Goal: Find specific page/section: Find specific page/section

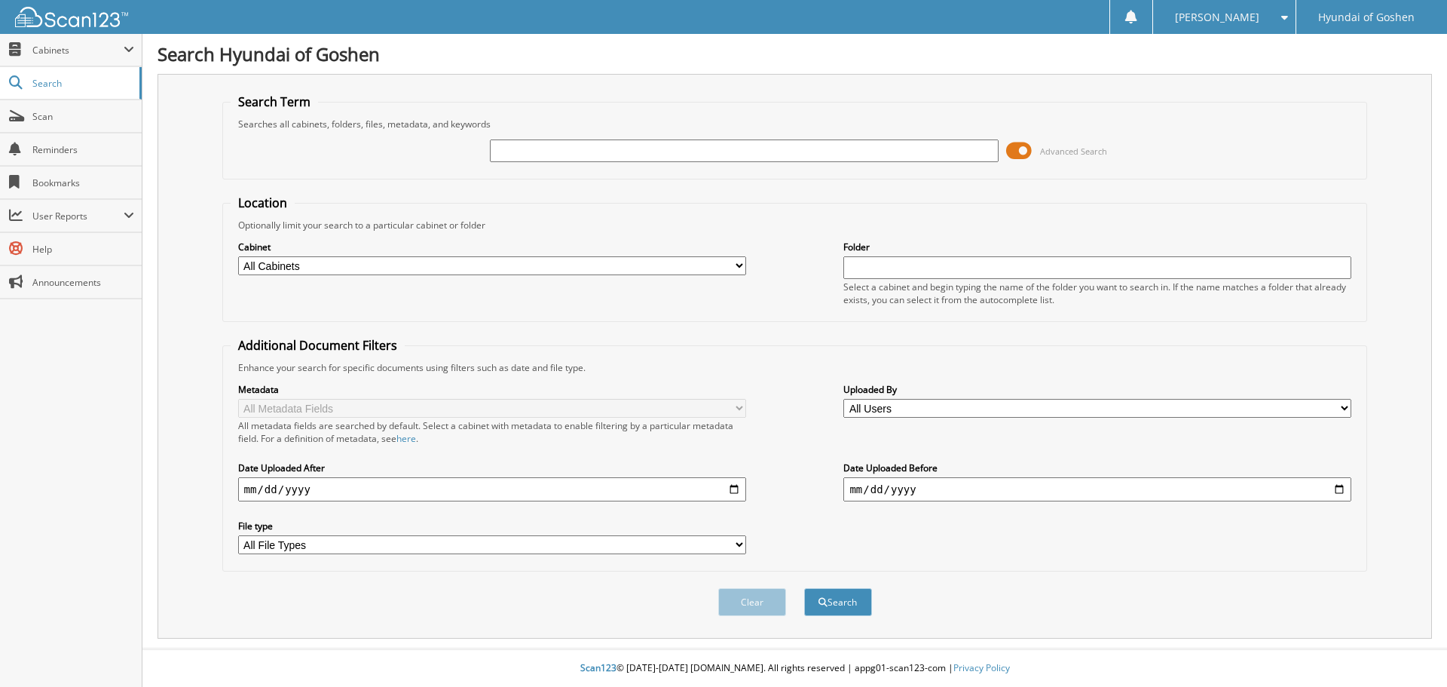
click at [1348, 409] on select "All Users Aayush Thakkar Abigail Burdick Alaysia Douglas Alexa Mastrolonardo Am…" at bounding box center [1097, 408] width 508 height 19
click at [734, 542] on select "All File Types GIF JPG PDF WEBP" at bounding box center [492, 544] width 508 height 19
click at [794, 500] on div "Metadata All Metadata Fields All metadata fields are searched by default. Selec…" at bounding box center [795, 468] width 1129 height 189
click at [733, 493] on input "date" at bounding box center [492, 489] width 508 height 24
type input "[DATE]"
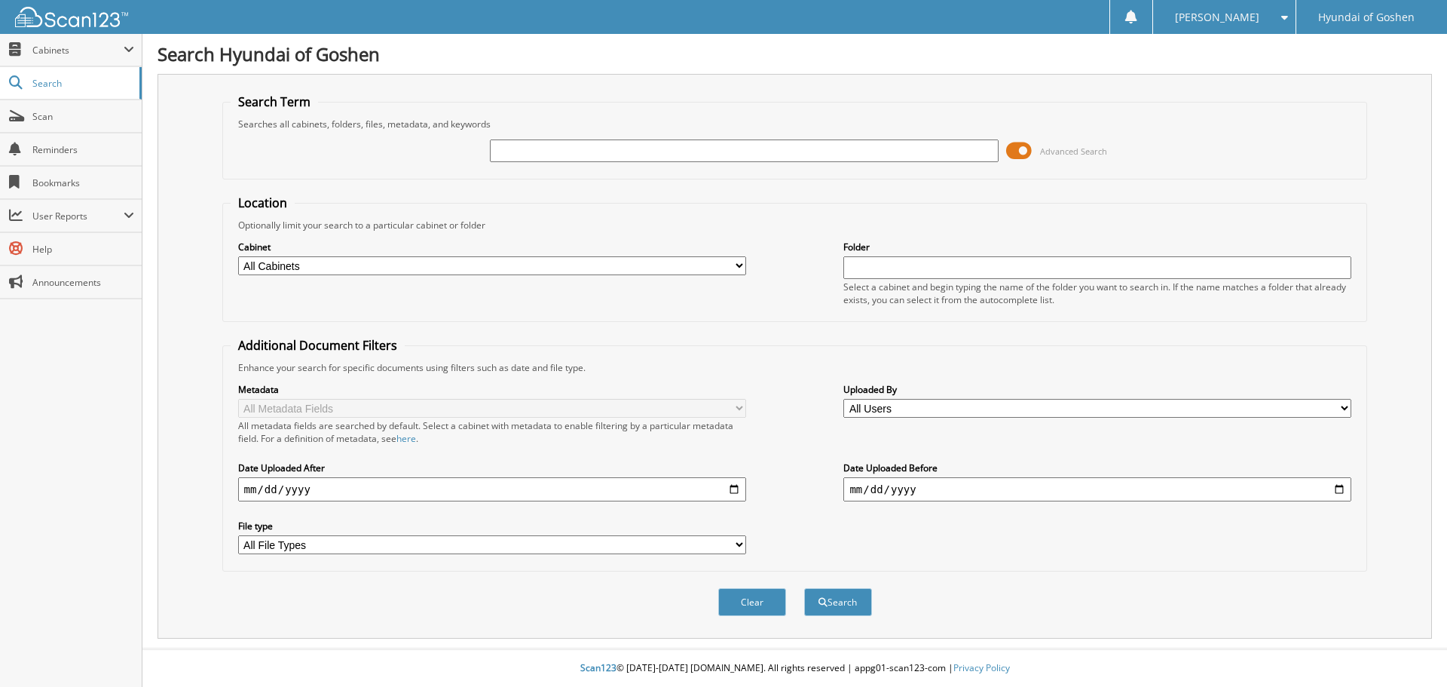
click at [1341, 490] on input "date" at bounding box center [1097, 489] width 508 height 24
type input "[DATE]"
click at [739, 265] on select "All Cabinets GMC/BUICK ACCOUNTS PAYABLE GMC/BUICK PARTS GMC/BUICK SERVICE RO HY…" at bounding box center [492, 265] width 508 height 19
click at [737, 265] on select "All Cabinets GMC/BUICK ACCOUNTS PAYABLE GMC/BUICK PARTS GMC/BUICK SERVICE RO HY…" at bounding box center [492, 265] width 508 height 19
click at [840, 599] on button "Search" at bounding box center [838, 602] width 68 height 28
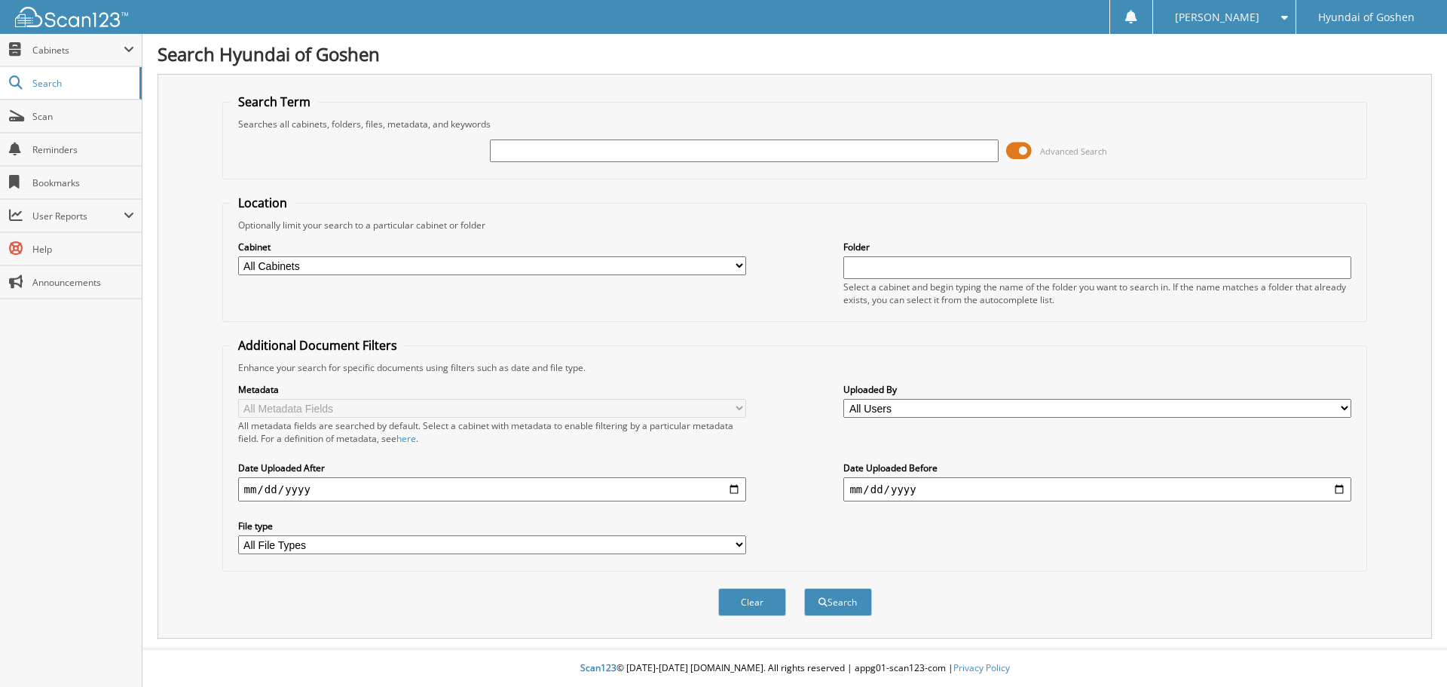
click at [559, 155] on input "text" at bounding box center [744, 150] width 508 height 23
type input "6065235"
click at [851, 610] on button "Search" at bounding box center [838, 602] width 68 height 28
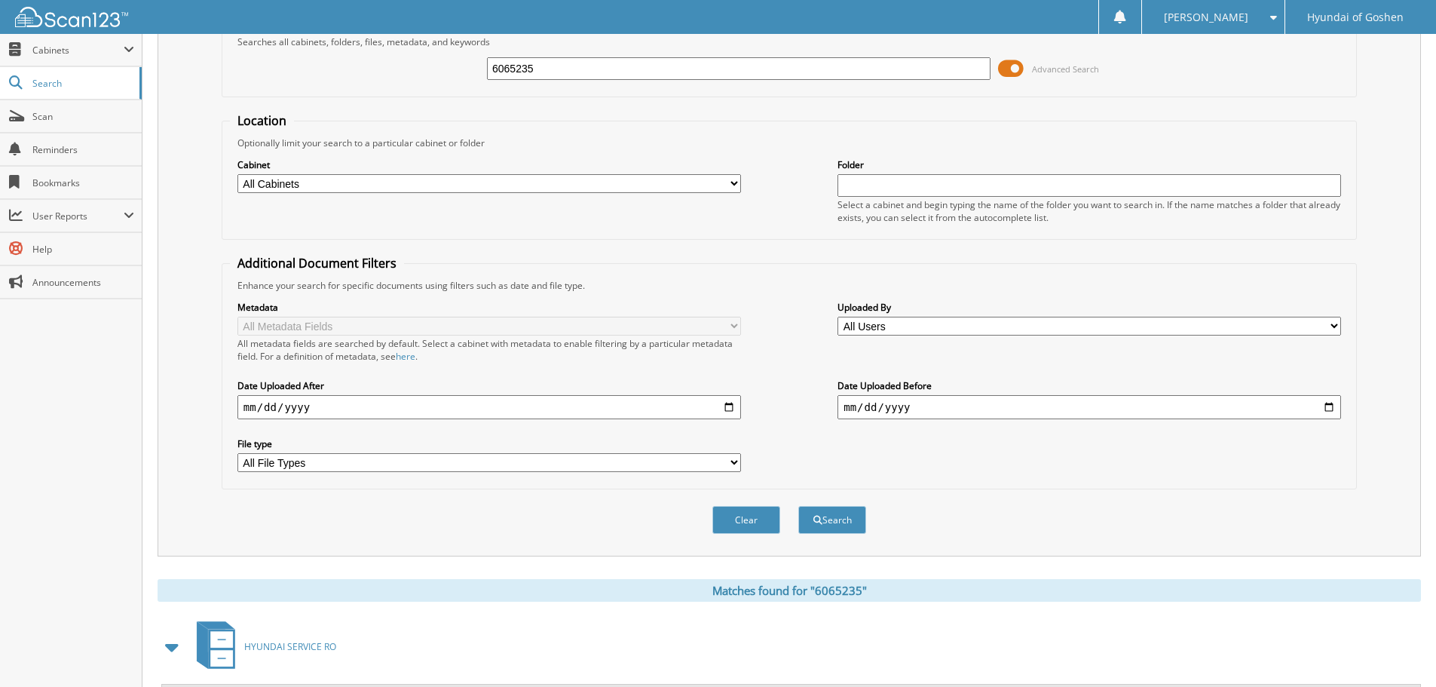
scroll to position [156, 0]
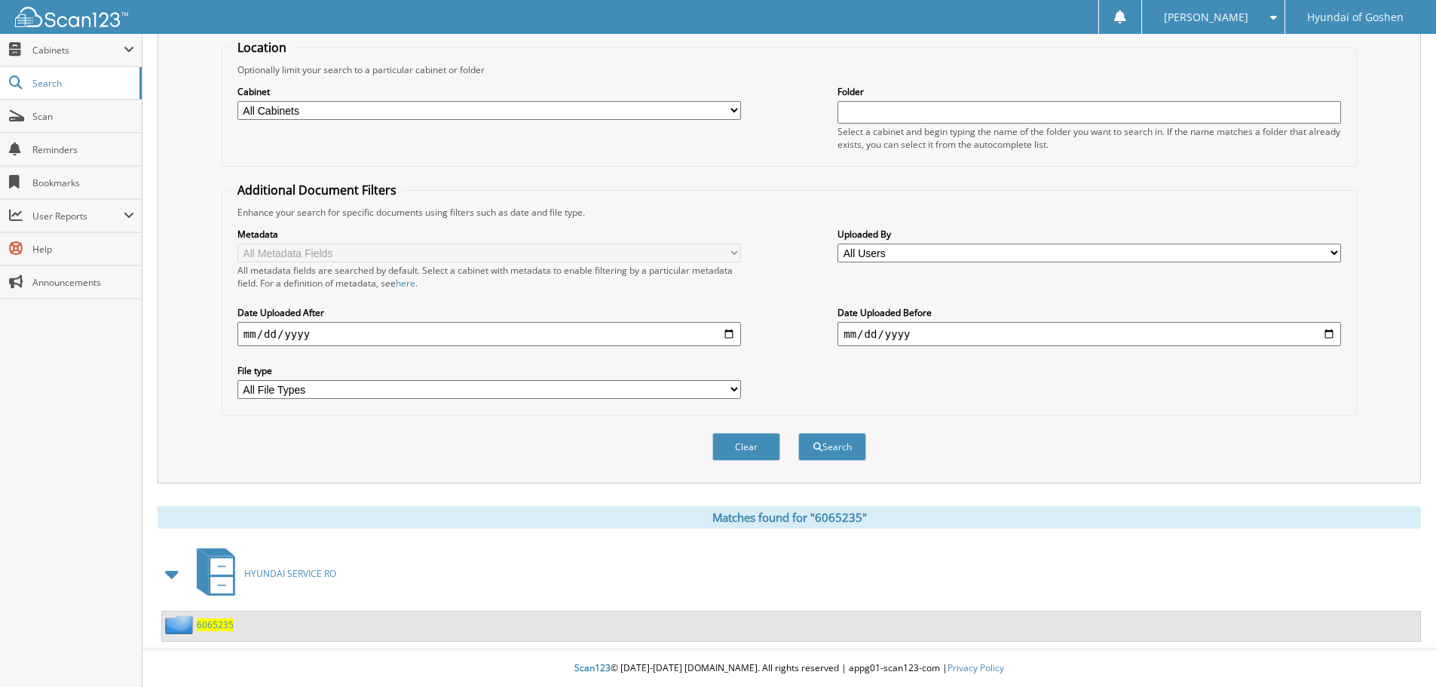
click at [216, 627] on span "6065235" at bounding box center [215, 624] width 37 height 13
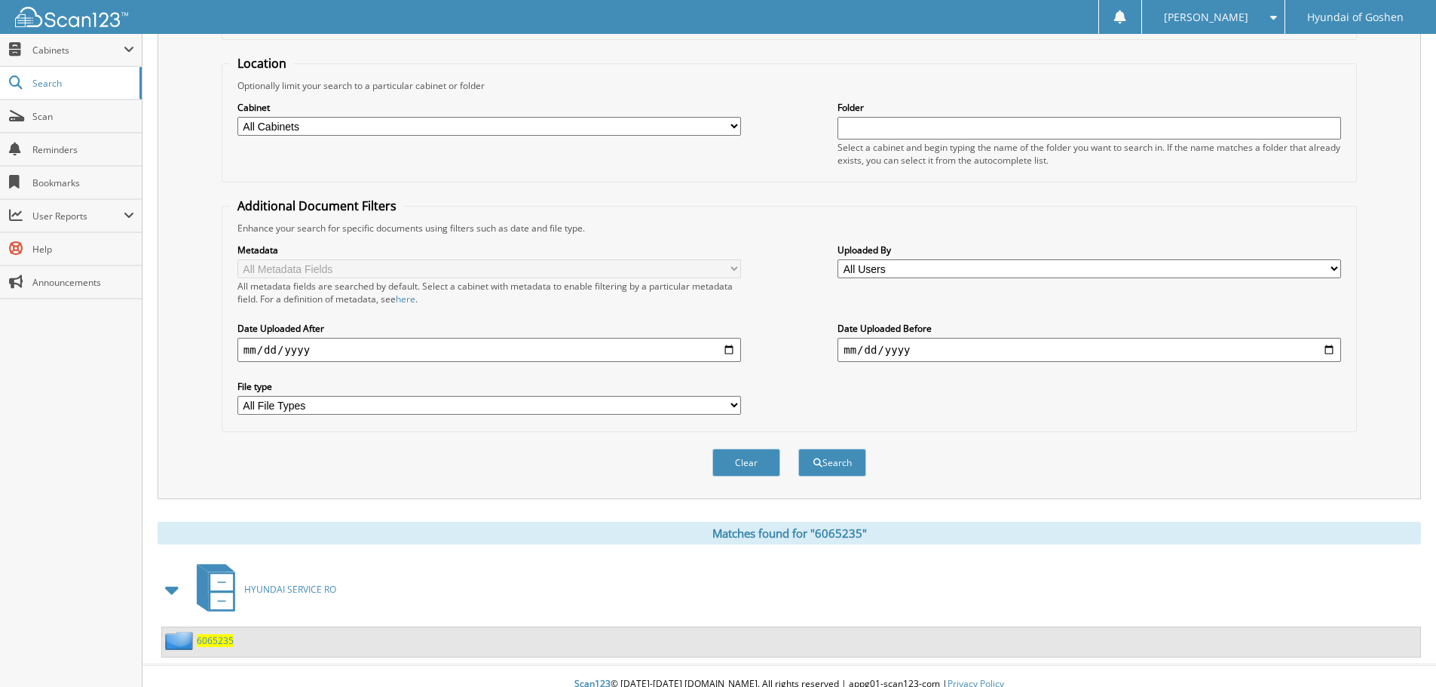
click at [732, 125] on select "All Cabinets GMC/BUICK ACCOUNTS PAYABLE GMC/BUICK PARTS GMC/BUICK SERVICE RO HY…" at bounding box center [488, 126] width 503 height 19
select select "35267"
click at [237, 117] on select "All Cabinets GMC/BUICK ACCOUNTS PAYABLE GMC/BUICK PARTS GMC/BUICK SERVICE RO HY…" at bounding box center [488, 126] width 503 height 19
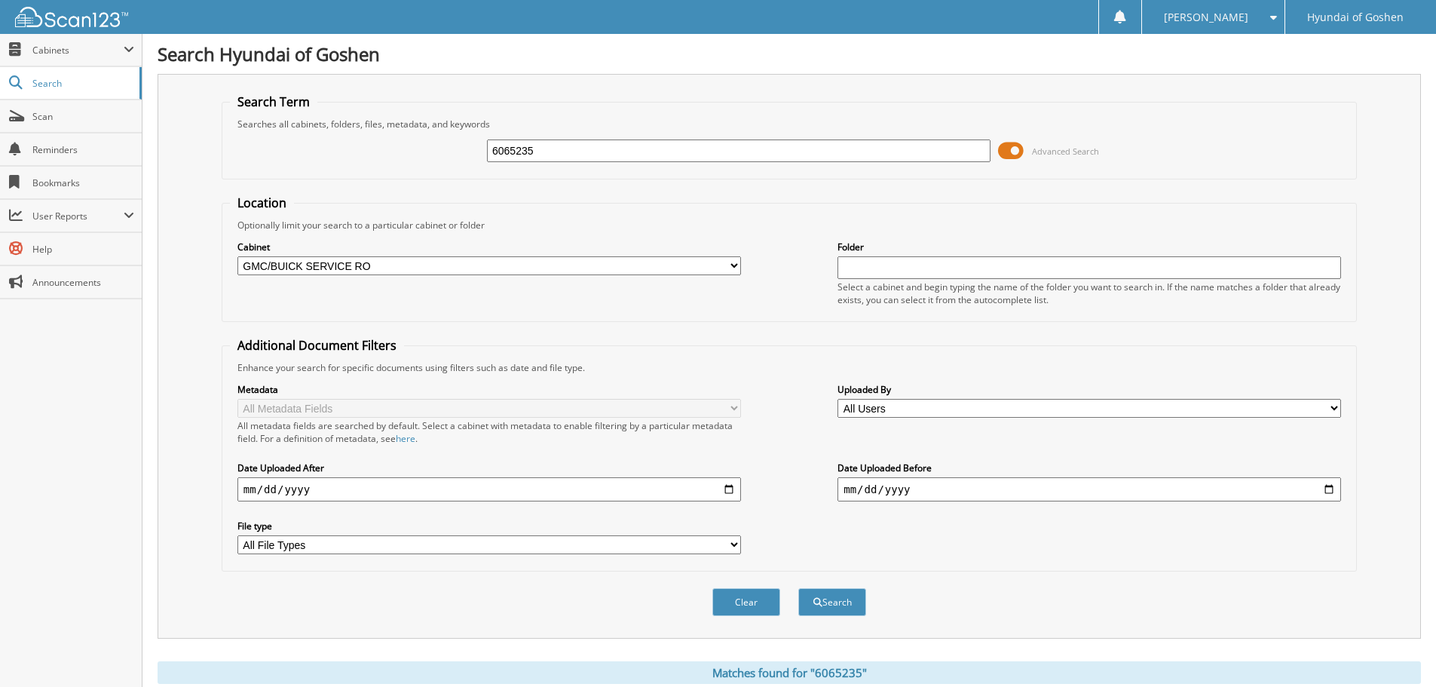
drag, startPoint x: 548, startPoint y: 151, endPoint x: 470, endPoint y: 155, distance: 77.8
click at [471, 155] on div "6065235 Advanced Search" at bounding box center [789, 150] width 1119 height 41
click at [1015, 149] on span at bounding box center [1011, 150] width 26 height 23
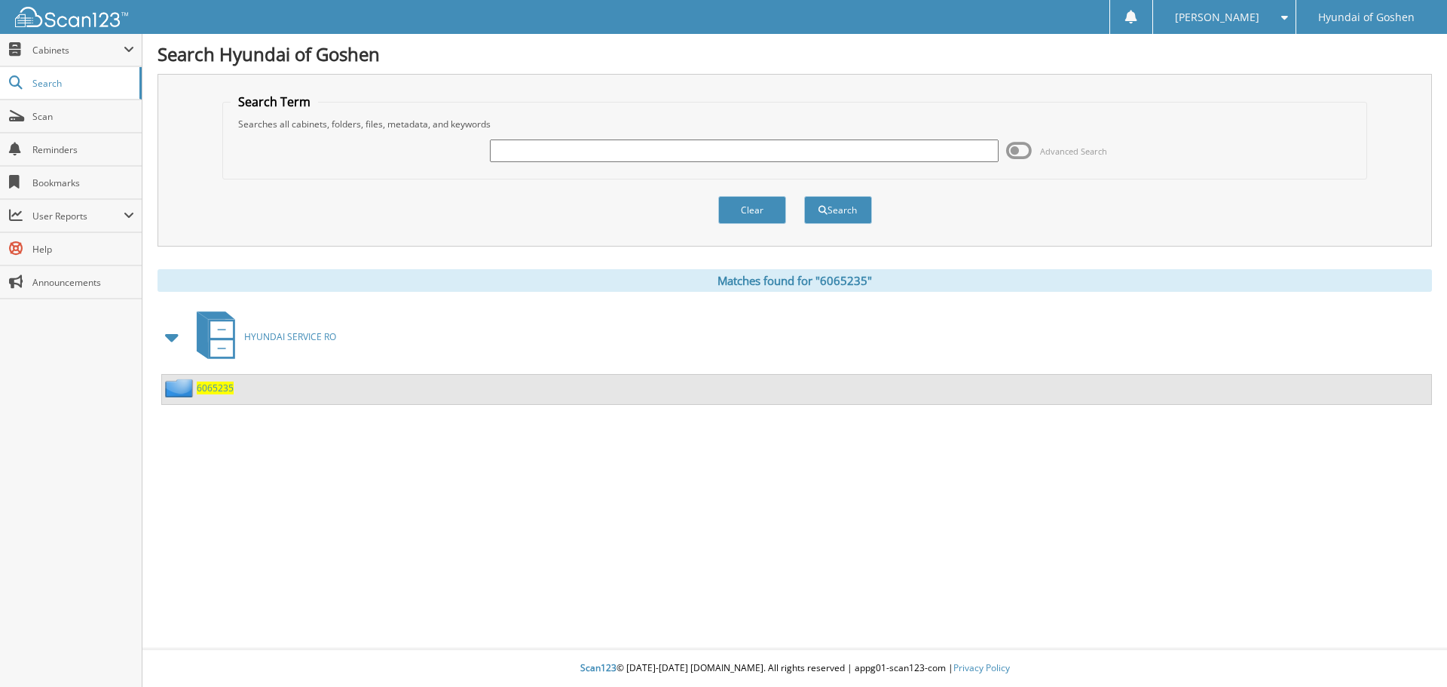
click at [1018, 149] on span at bounding box center [1019, 150] width 26 height 23
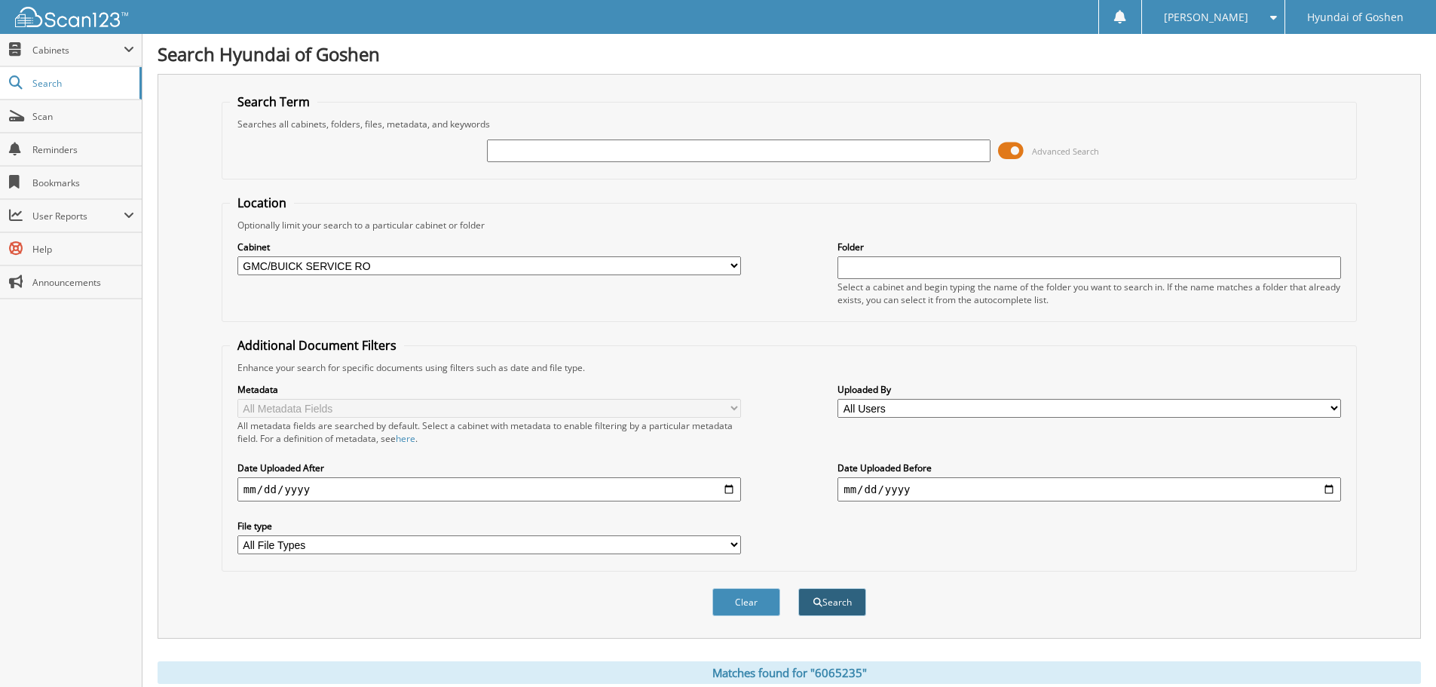
click at [834, 596] on button "Search" at bounding box center [832, 602] width 68 height 28
click at [511, 150] on input "text" at bounding box center [738, 150] width 503 height 23
type input "606"
click at [798, 588] on button "Search" at bounding box center [832, 602] width 68 height 28
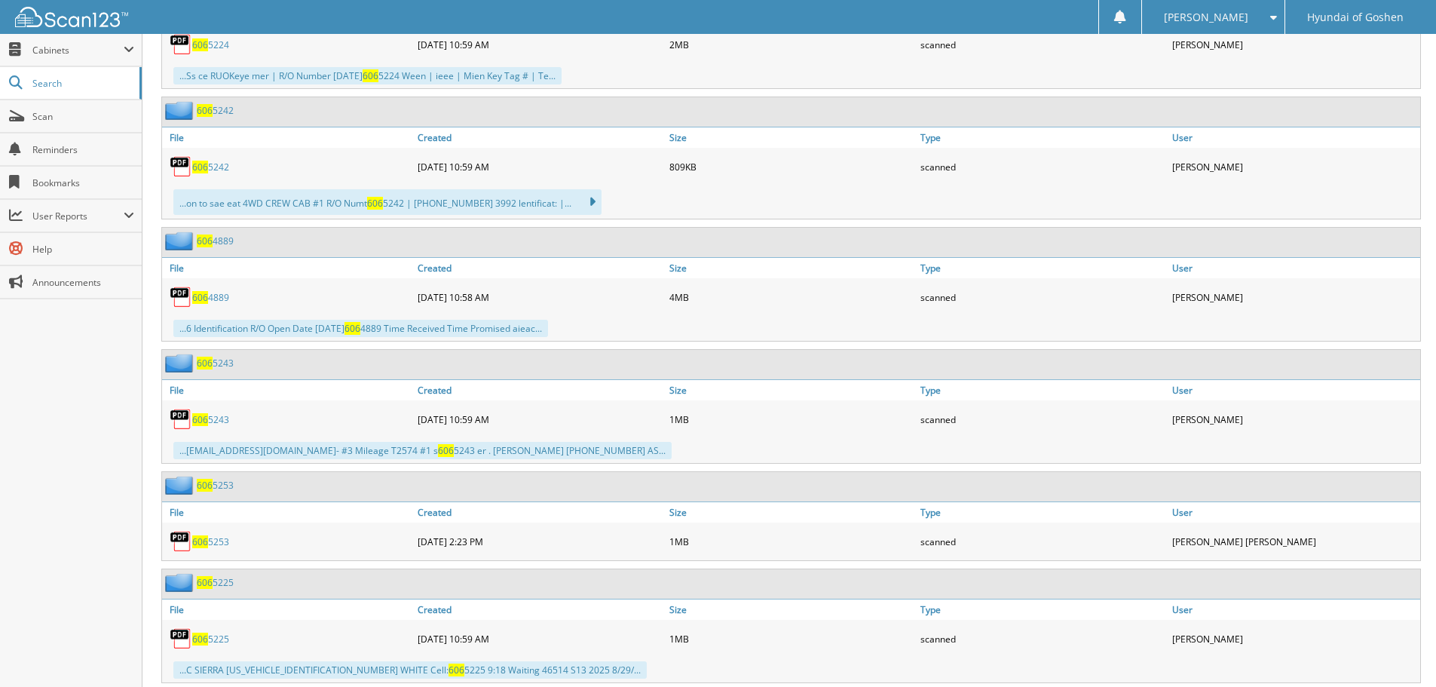
scroll to position [2186, 0]
click at [215, 542] on link "606 5253" at bounding box center [210, 540] width 37 height 13
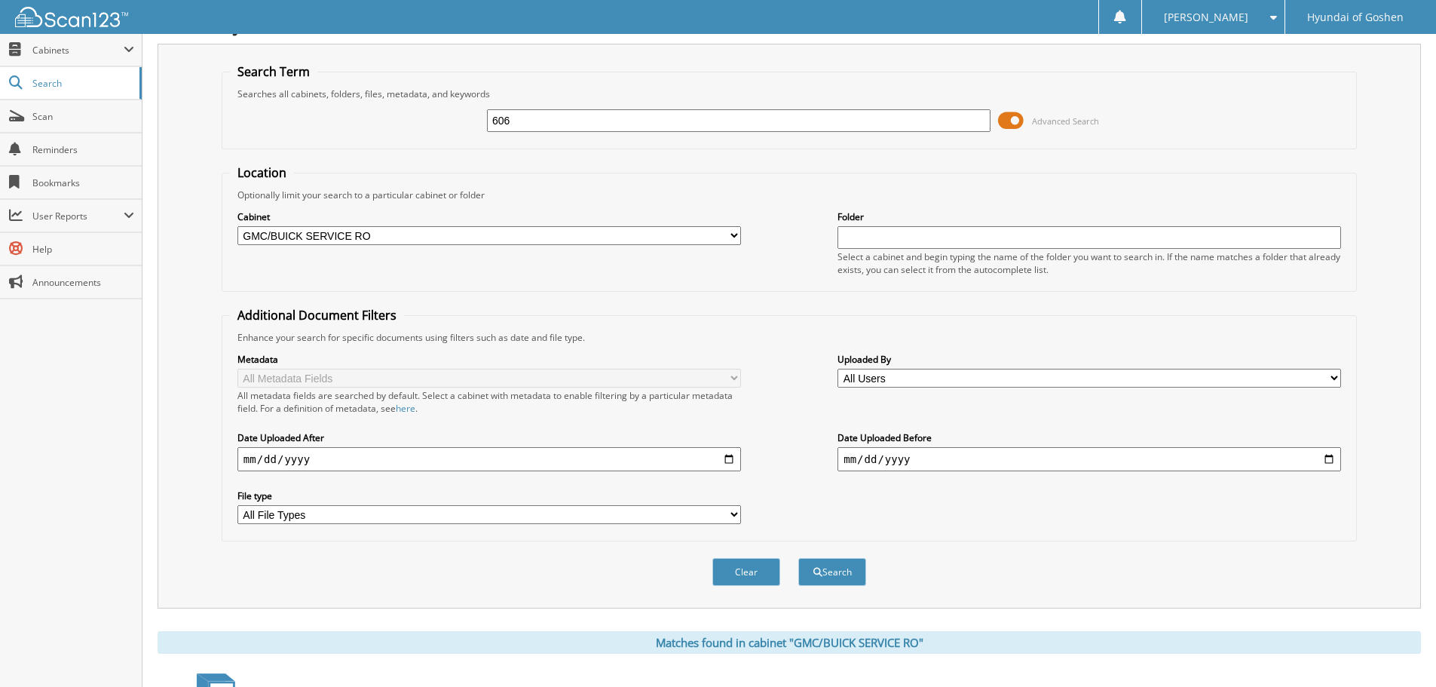
scroll to position [0, 0]
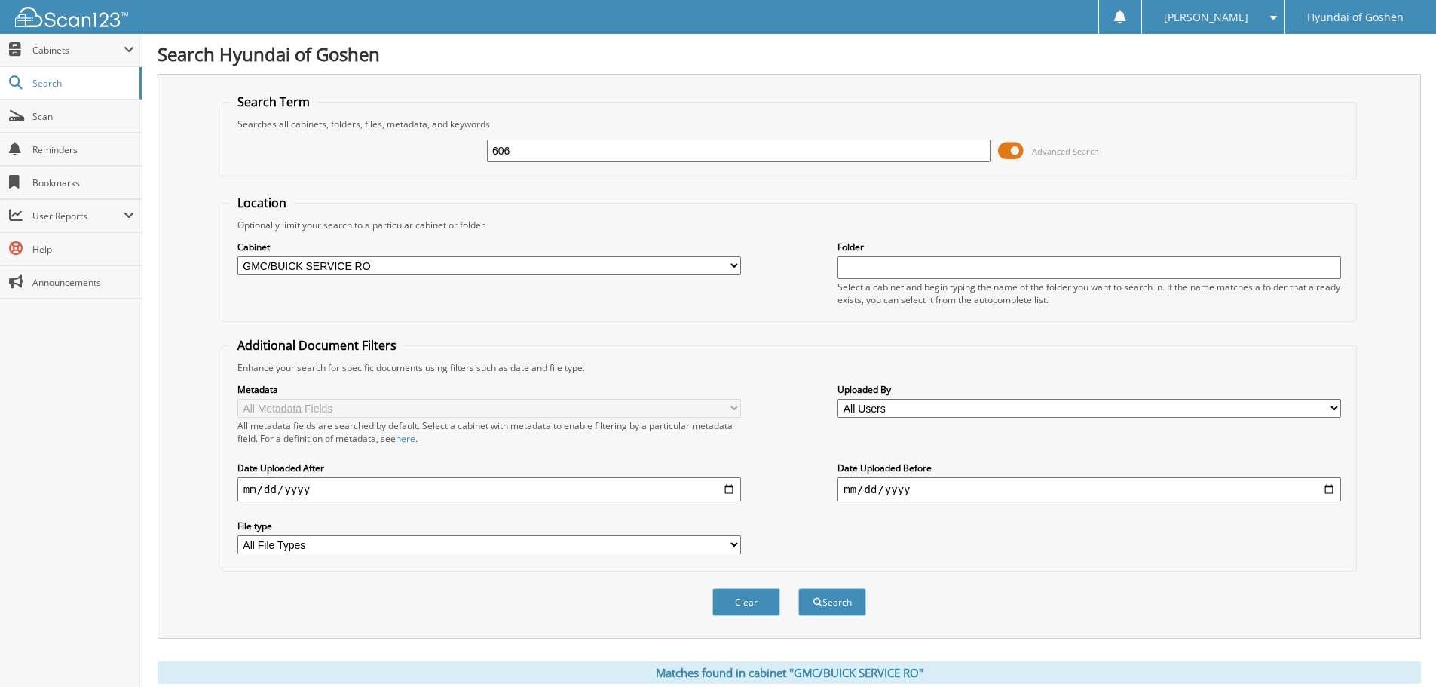
drag, startPoint x: 521, startPoint y: 150, endPoint x: 491, endPoint y: 155, distance: 30.5
click at [491, 155] on input "606" at bounding box center [738, 150] width 503 height 23
click at [533, 152] on input "text" at bounding box center [738, 150] width 503 height 23
paste input "1GT49REY8NF288266"
type input "1GT49REY8NF288266"
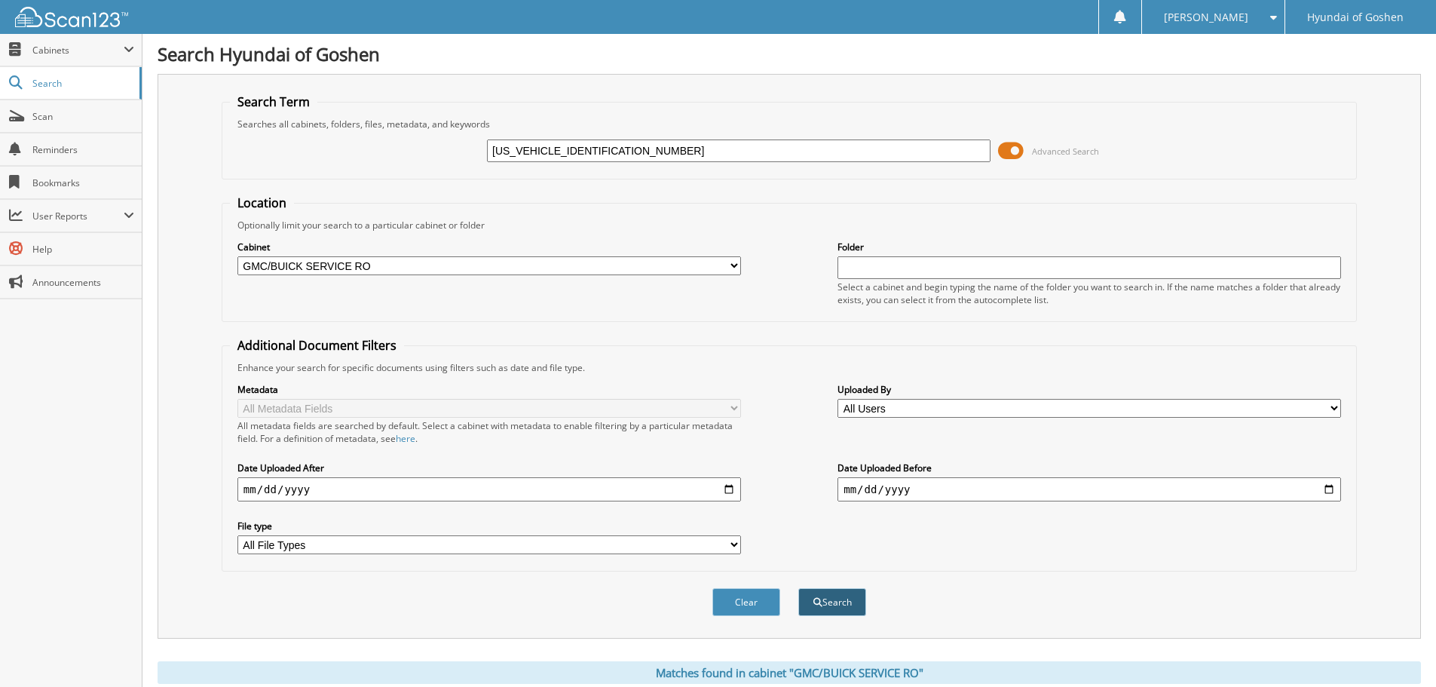
click at [837, 603] on button "Search" at bounding box center [832, 602] width 68 height 28
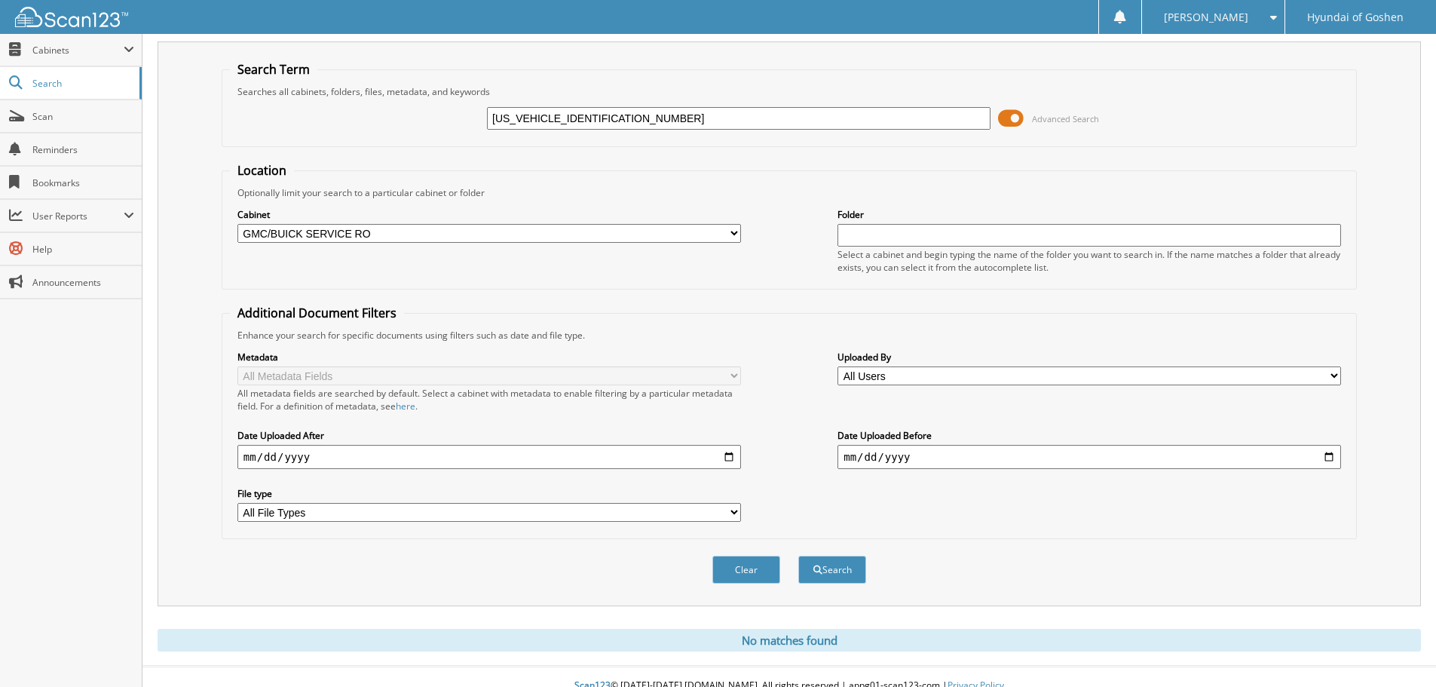
scroll to position [51, 0]
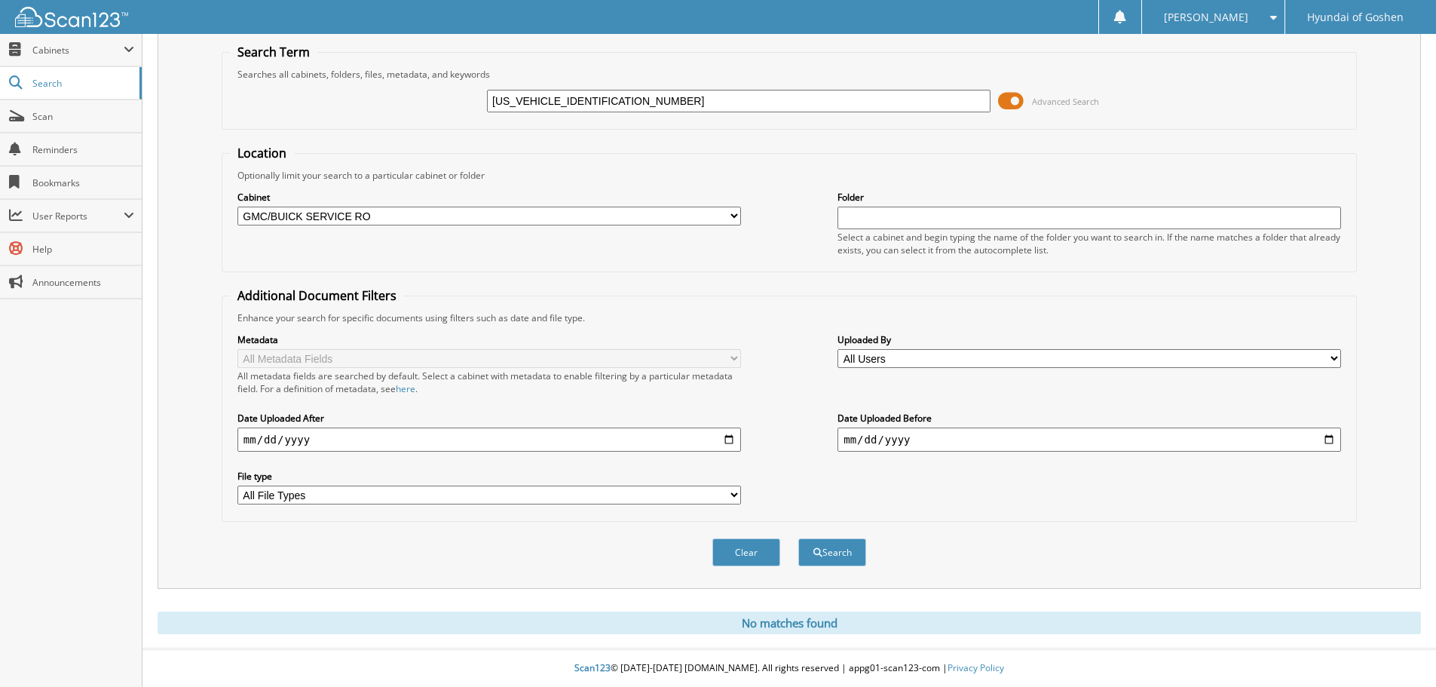
drag, startPoint x: 615, startPoint y: 100, endPoint x: 484, endPoint y: 118, distance: 132.3
click at [488, 114] on div "[US_VEHICLE_IDENTIFICATION_NUMBER] Advanced Search" at bounding box center [789, 101] width 1119 height 41
type input "60652"
click at [798, 538] on button "Search" at bounding box center [832, 552] width 68 height 28
